Goal: Check status

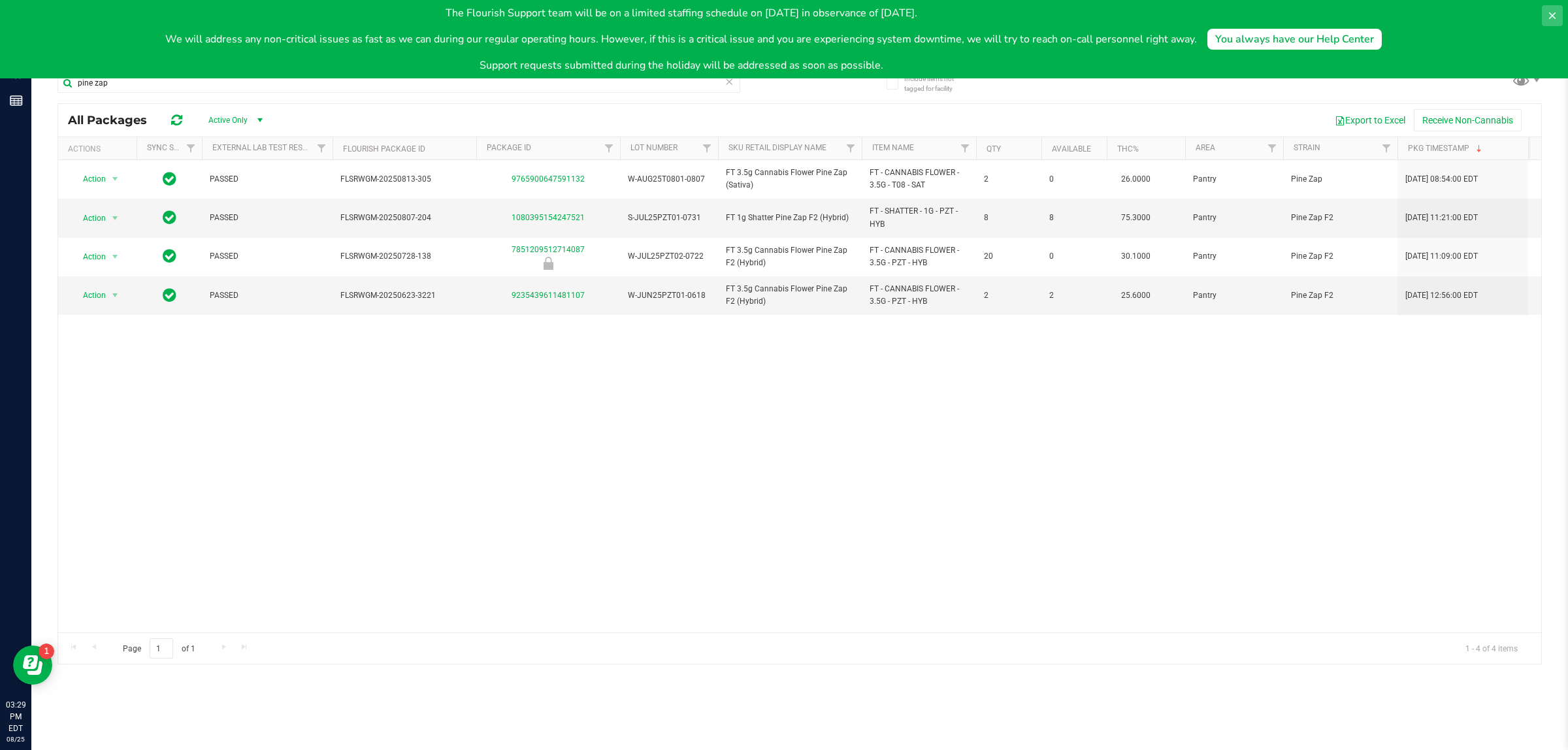
click at [1550, 13] on icon at bounding box center [1552, 15] width 10 height 10
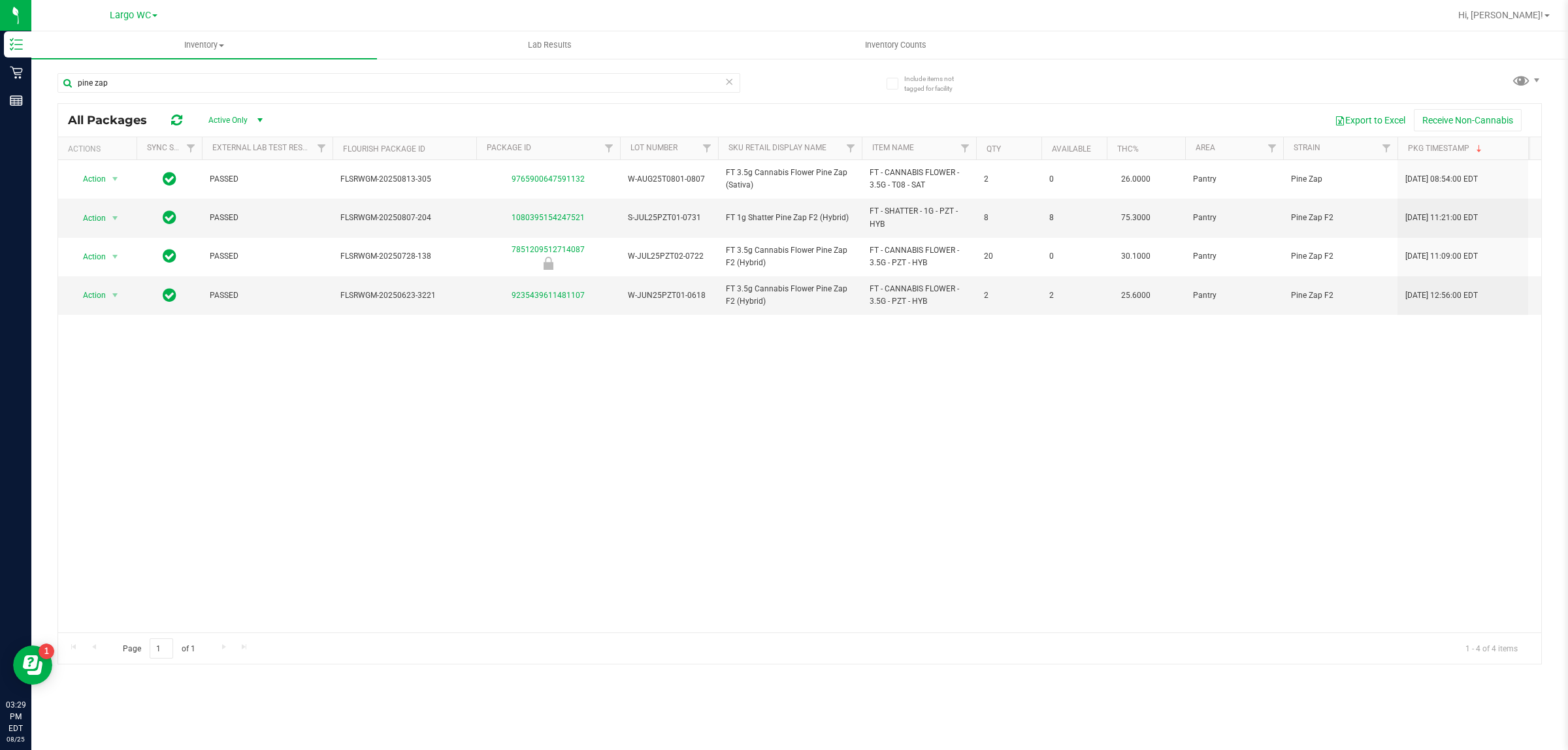
click at [1167, 608] on div "Action Action Global inventory Package audit log Print package label Print prod…" at bounding box center [800, 396] width 1484 height 472
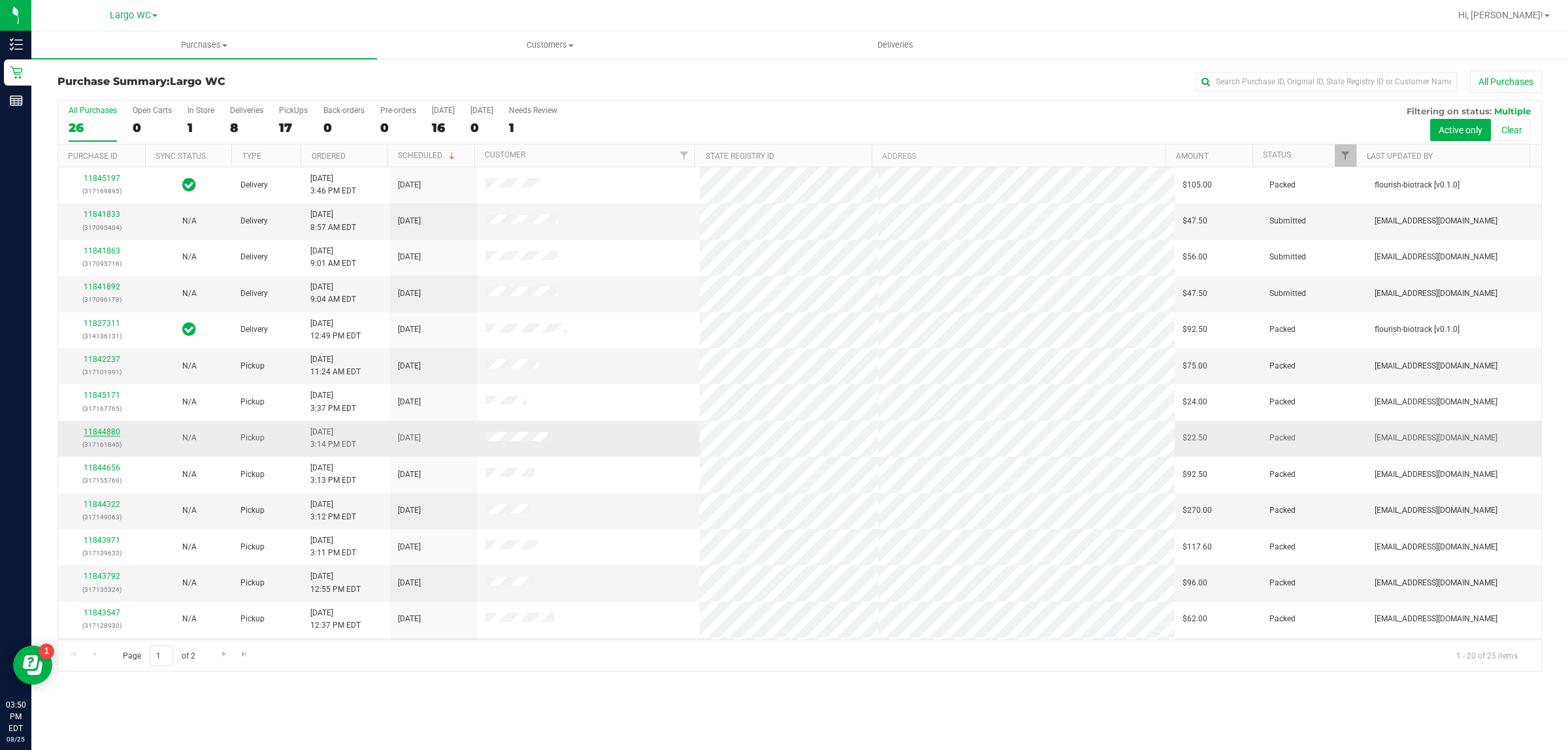
click at [106, 435] on link "11844880" at bounding box center [101, 432] width 36 height 9
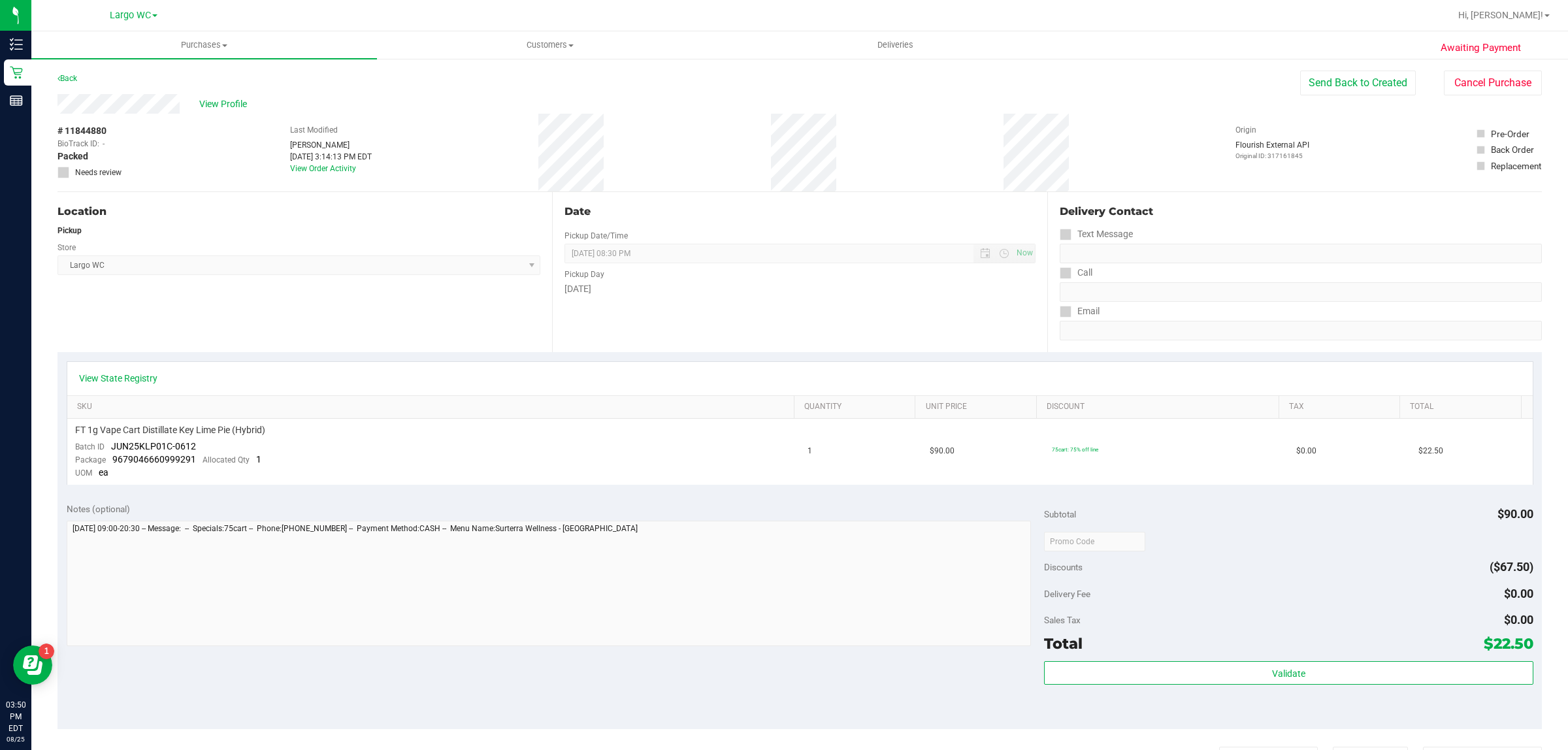
drag, startPoint x: 293, startPoint y: 306, endPoint x: 305, endPoint y: 309, distance: 12.4
click at [298, 304] on div "Location Pickup Store Largo WC Select Store [PERSON_NAME][GEOGRAPHIC_DATA] [PER…" at bounding box center [305, 272] width 495 height 160
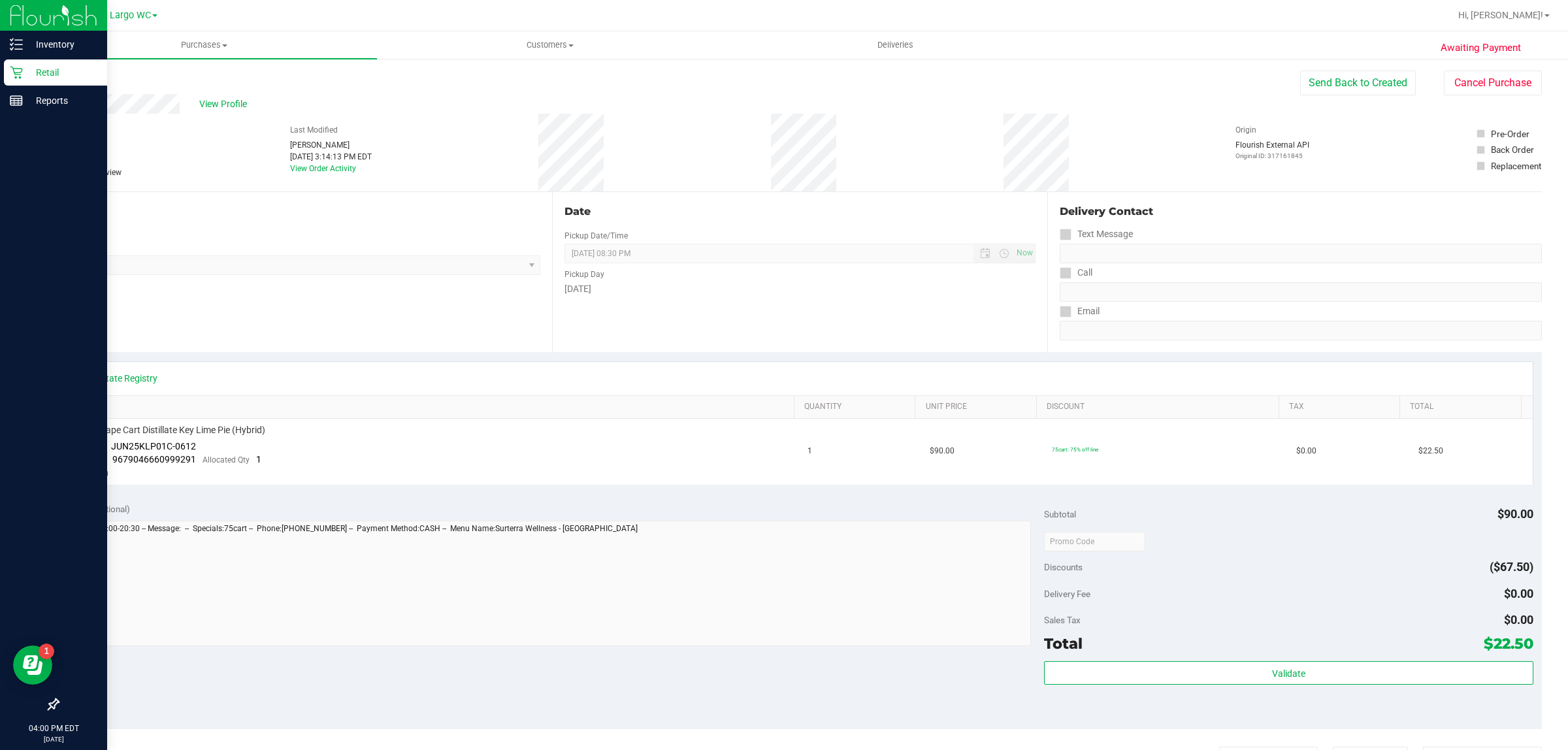
click at [24, 70] on p "Retail" at bounding box center [62, 73] width 79 height 16
